Goal: Find specific page/section: Find specific page/section

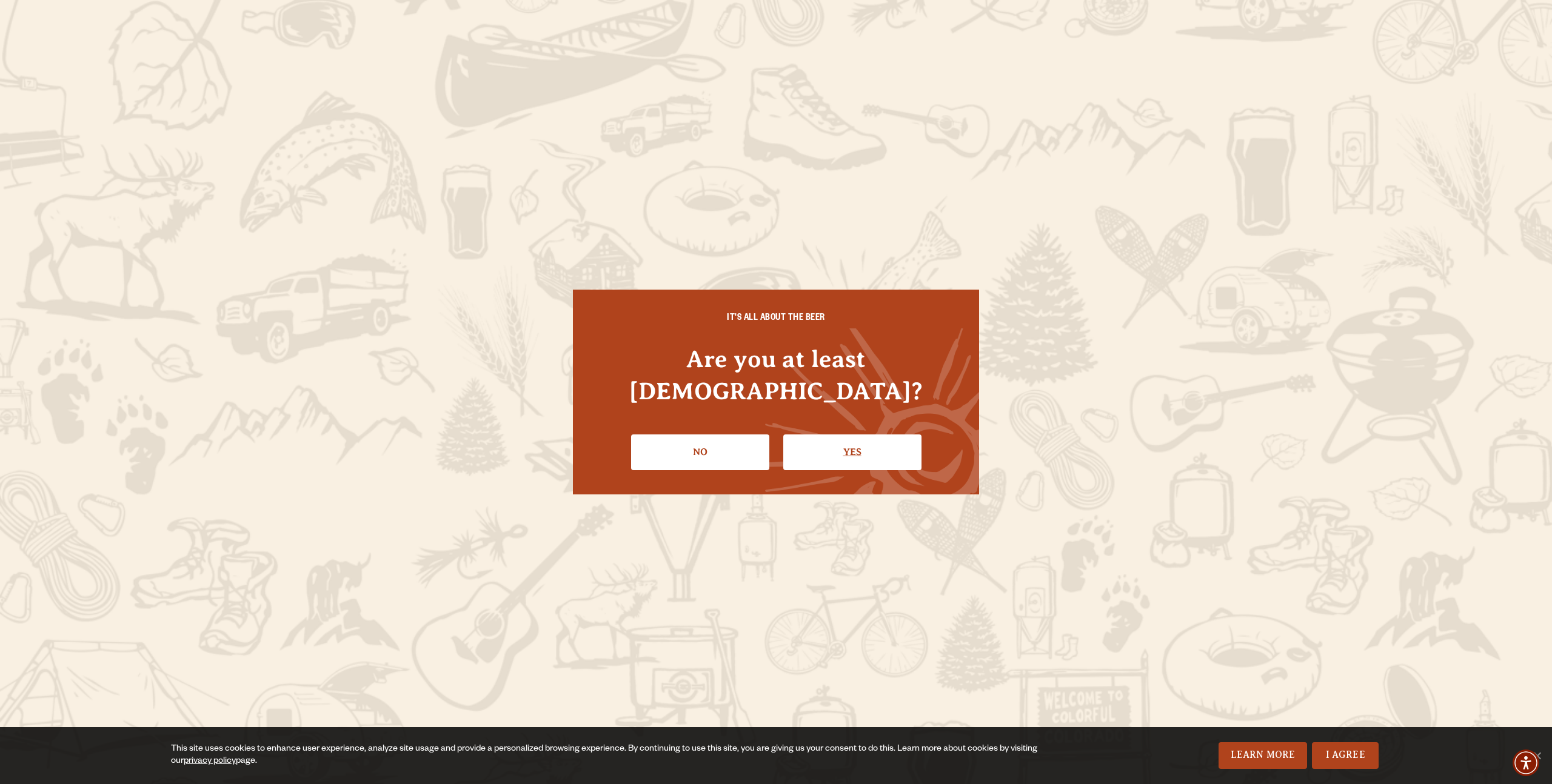
click at [843, 435] on link "Yes" at bounding box center [853, 452] width 138 height 35
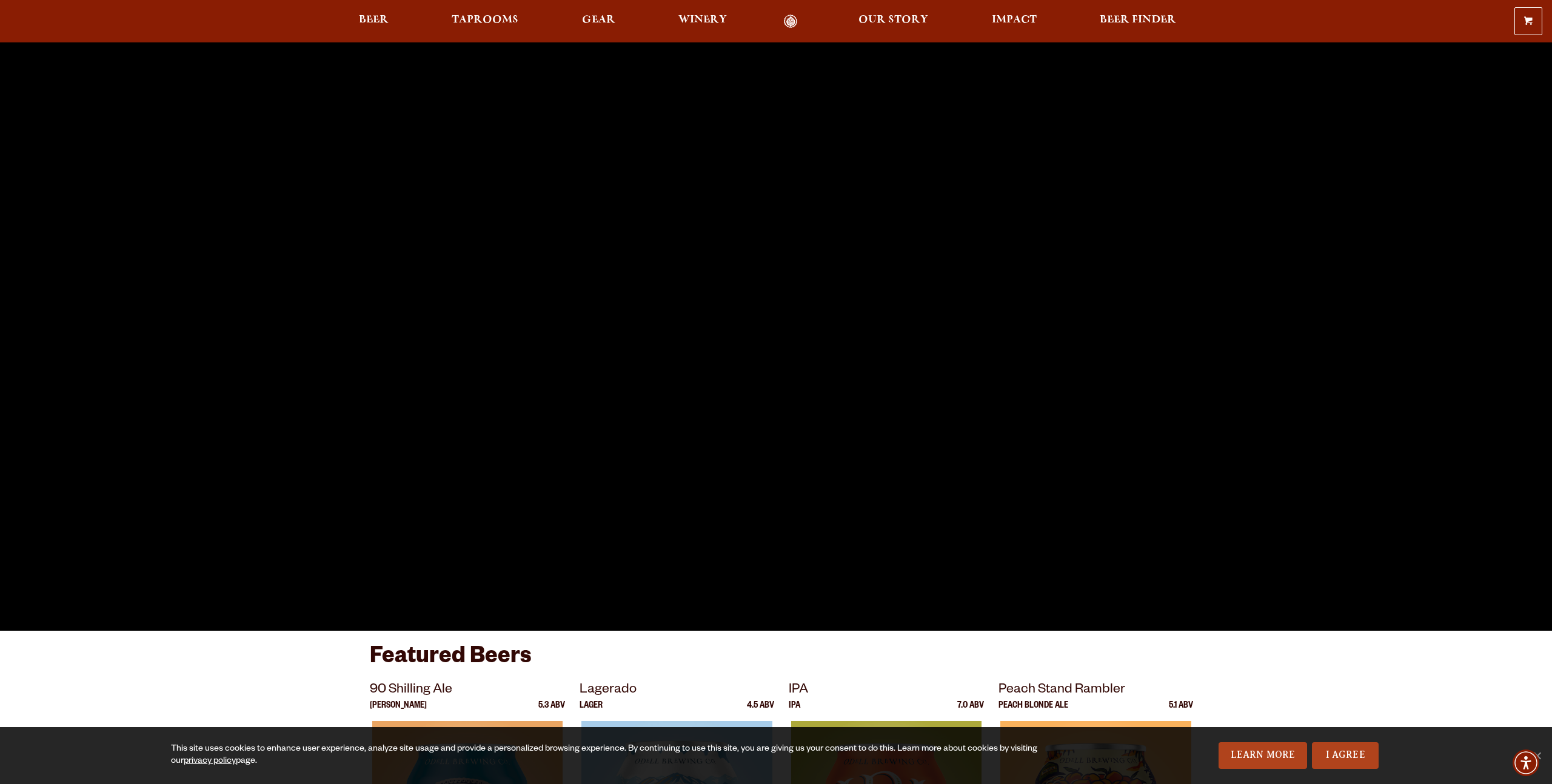
scroll to position [260, 0]
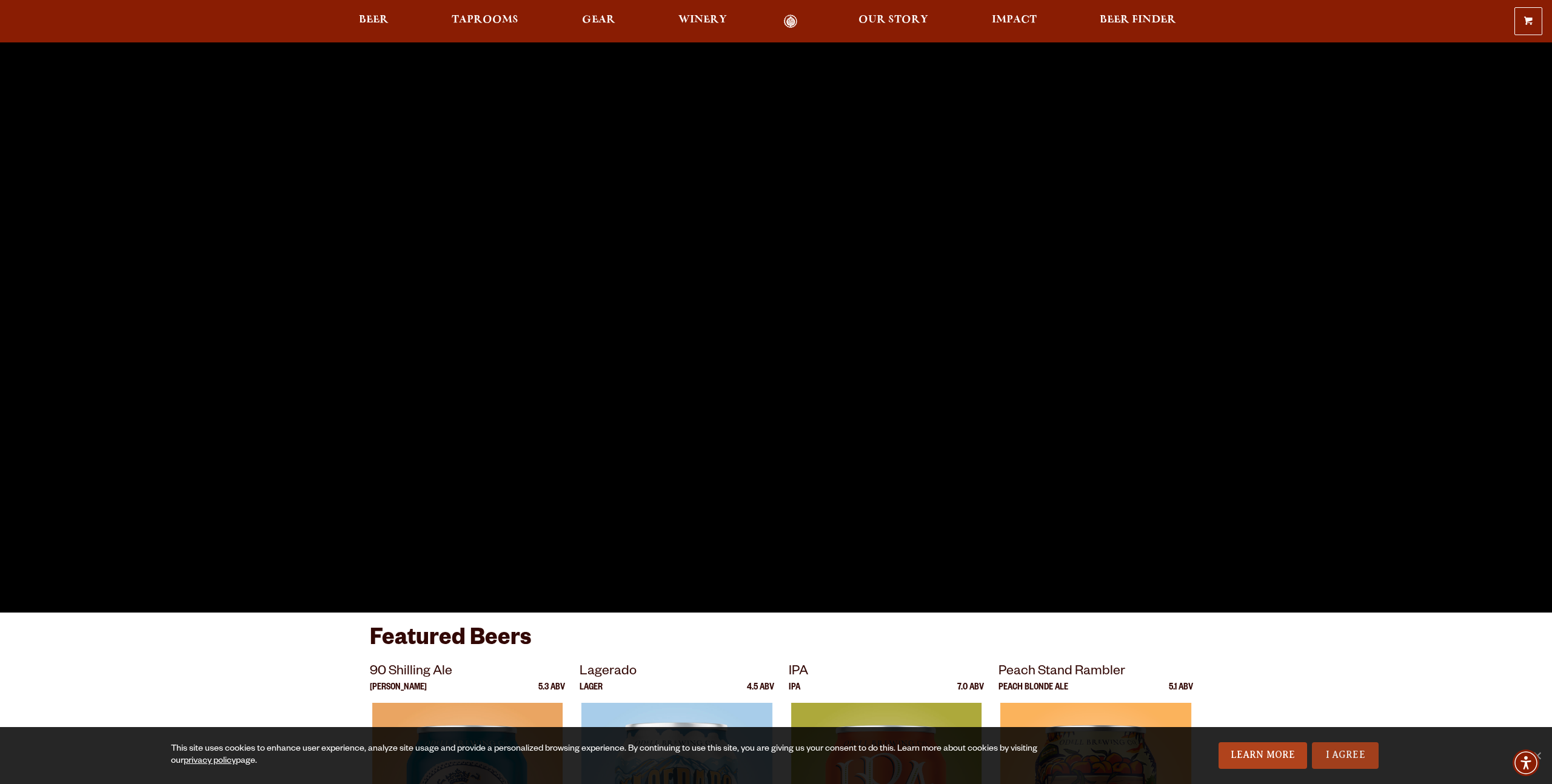
click at [1333, 752] on link "I Agree" at bounding box center [1346, 755] width 67 height 27
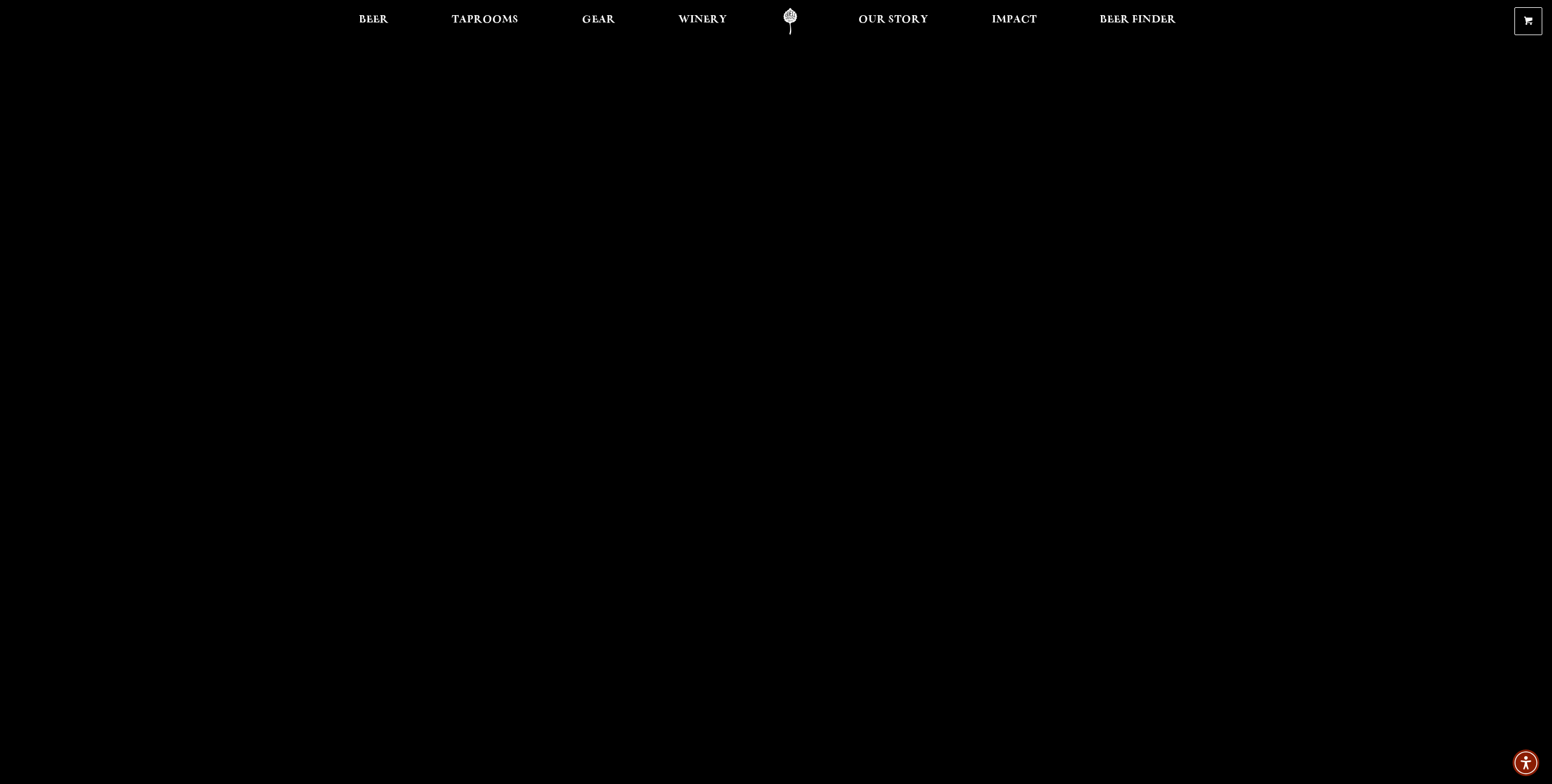
scroll to position [0, 0]
click at [494, 18] on span "Taprooms" at bounding box center [485, 20] width 67 height 10
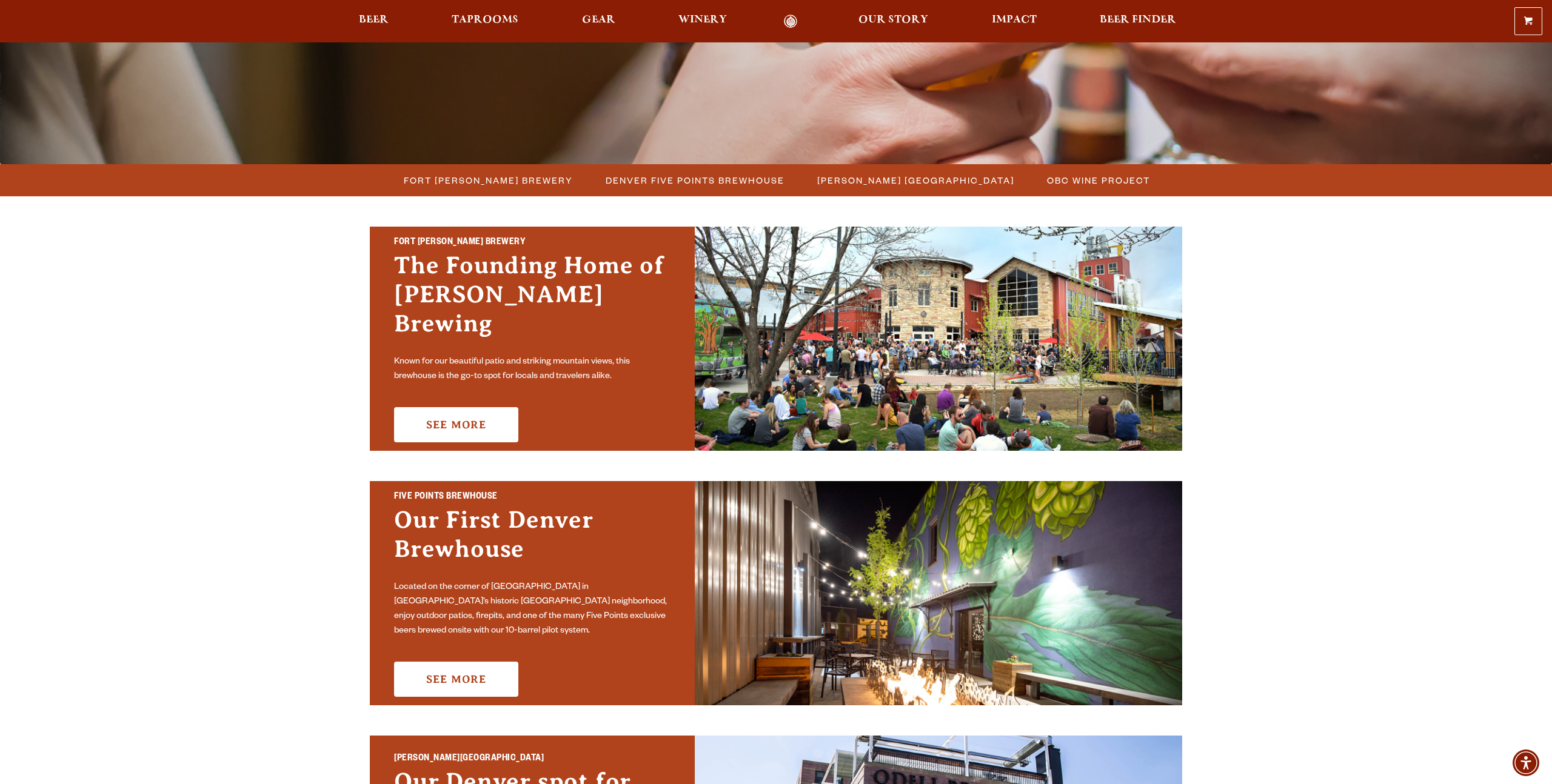
scroll to position [231, 0]
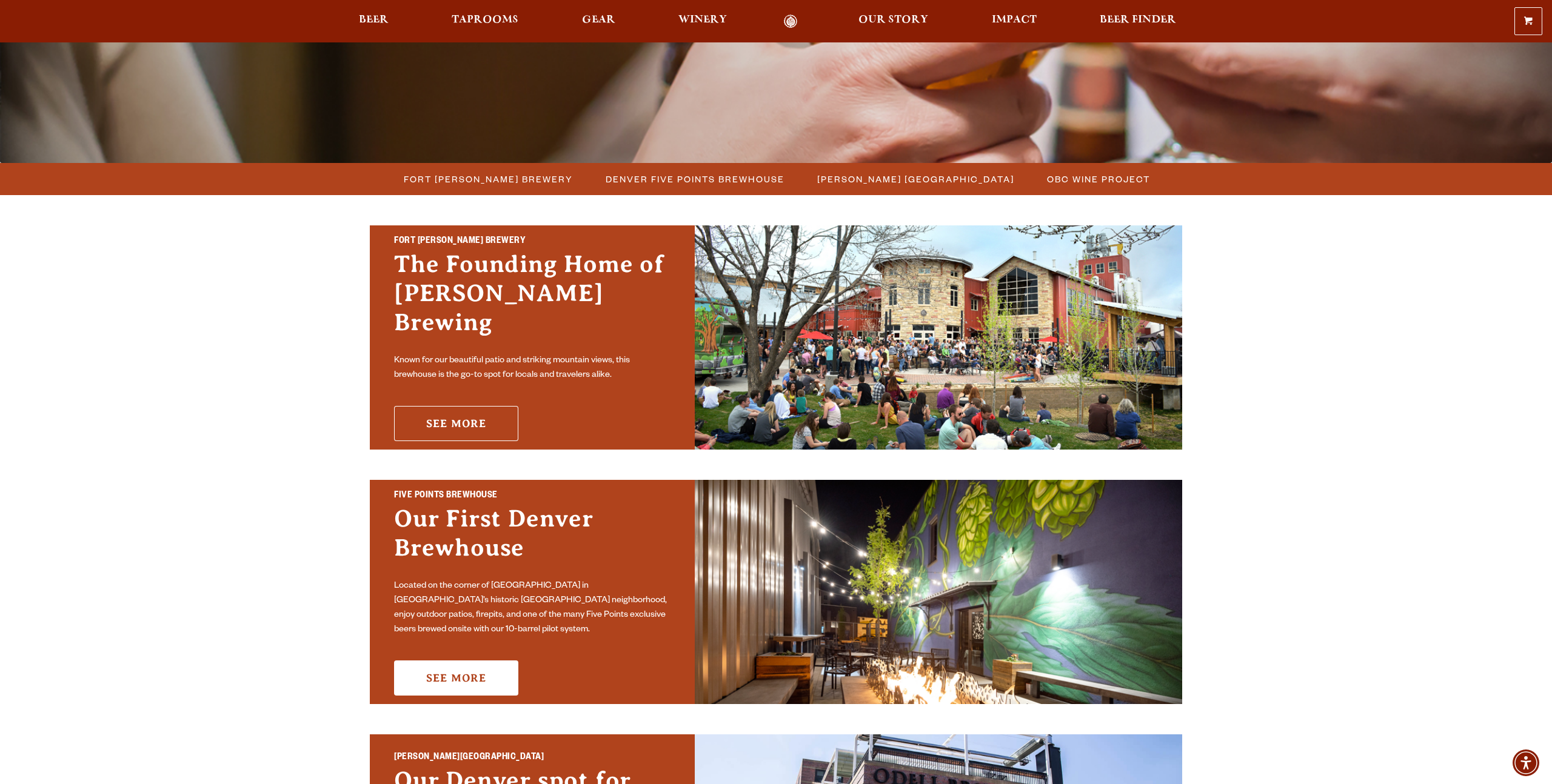
click at [466, 407] on link "See More" at bounding box center [456, 423] width 124 height 35
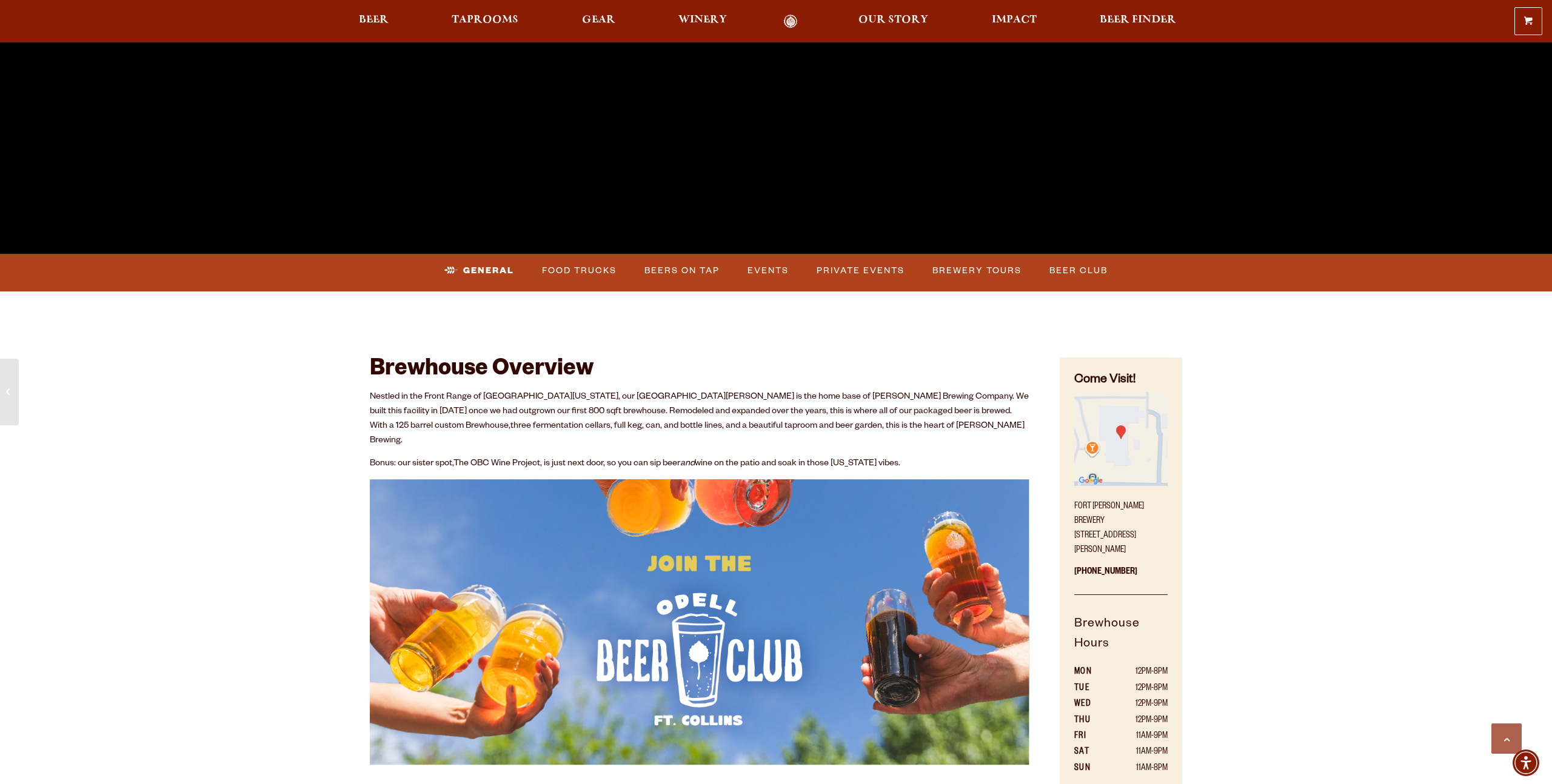
scroll to position [367, 0]
click at [768, 271] on link "Events" at bounding box center [768, 270] width 51 height 28
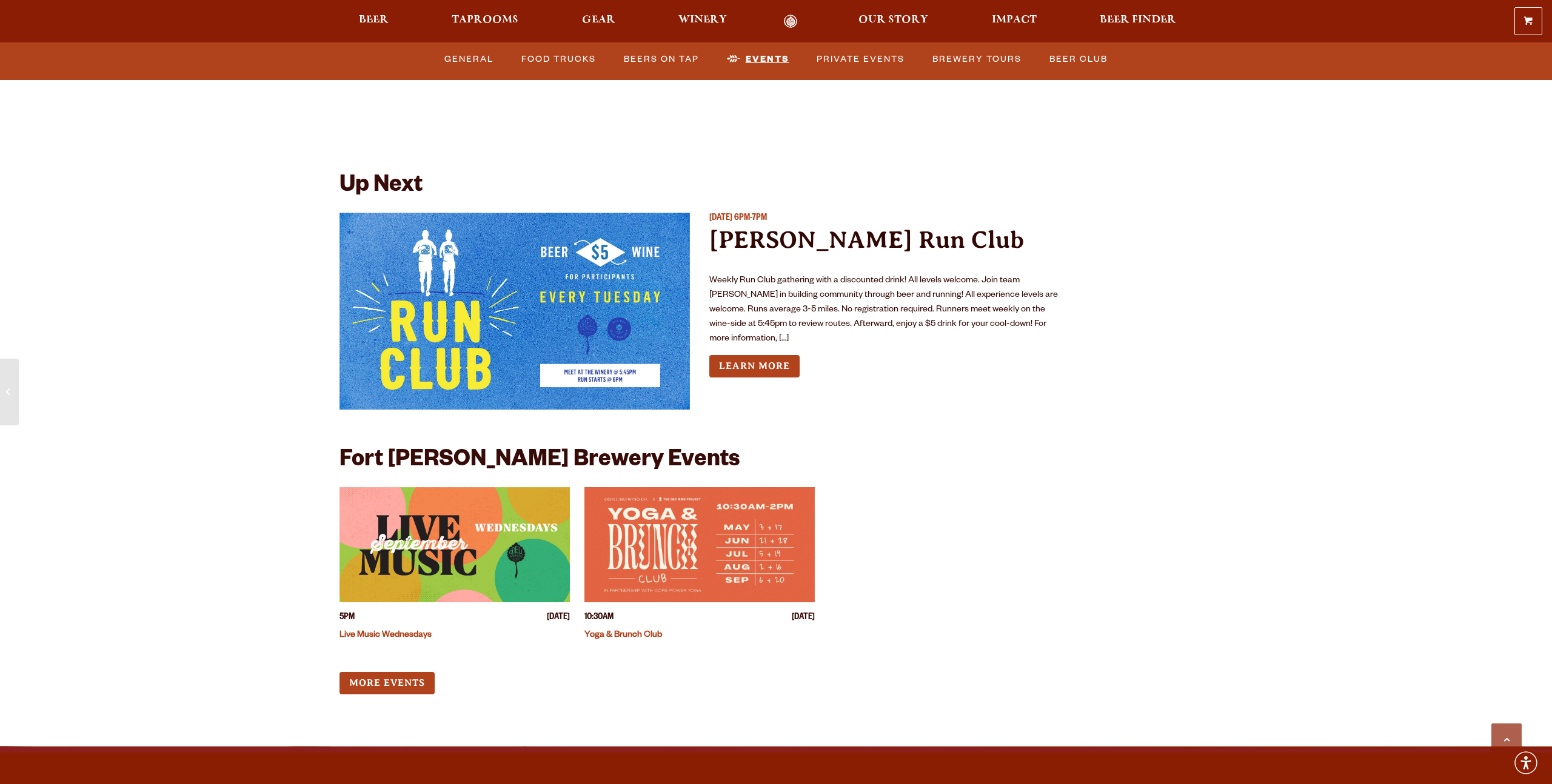
scroll to position [4523, 0]
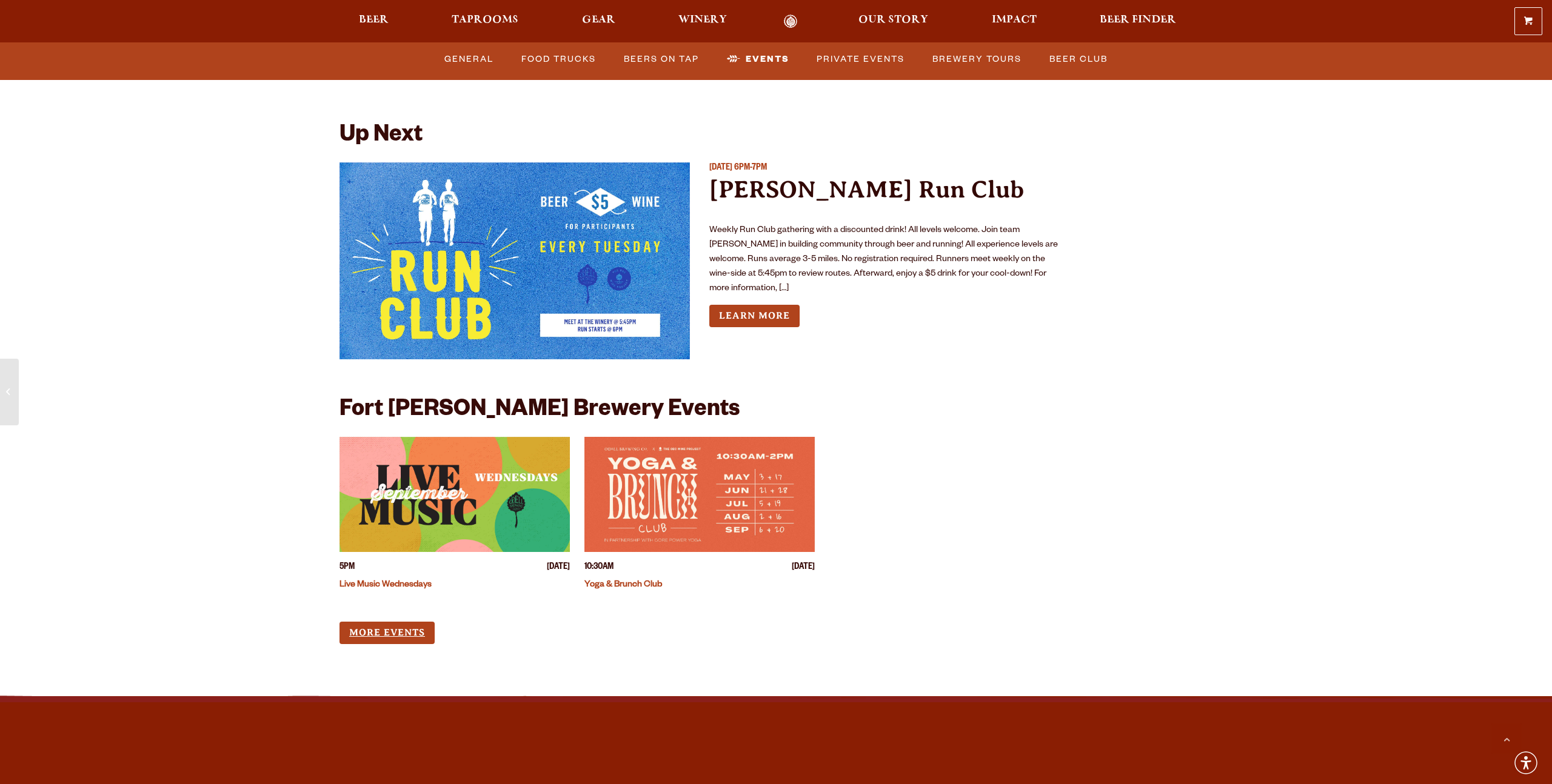
click at [388, 622] on link "More Events" at bounding box center [387, 633] width 95 height 23
